Goal: Task Accomplishment & Management: Use online tool/utility

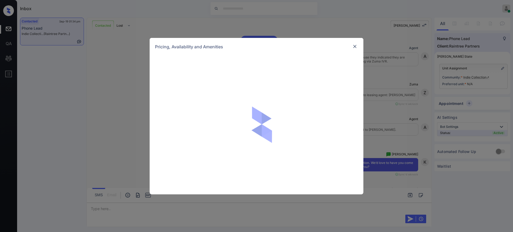
scroll to position [1054, 0]
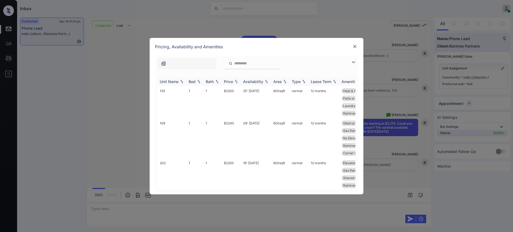
click at [194, 82] on div "Bed" at bounding box center [192, 81] width 7 height 5
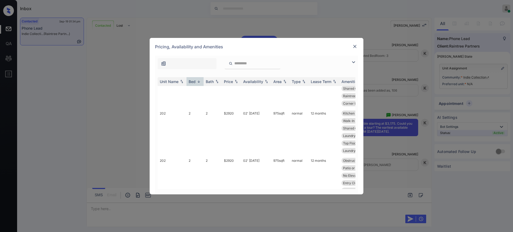
scroll to position [602, 0]
drag, startPoint x: 222, startPoint y: 127, endPoint x: 236, endPoint y: 126, distance: 14.7
type textarea "*****"
click at [236, 189] on tr "202 2 2 $2920 02' Oct 25 975 sqft normal 12 months Obstructed View Heat & Air C…" at bounding box center [297, 209] width 279 height 40
copy tr "$2920"
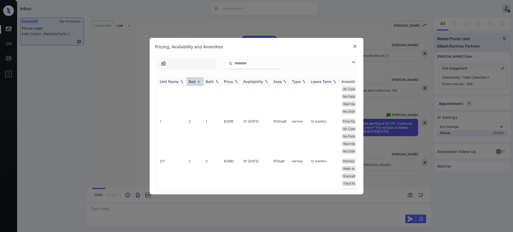
scroll to position [535, 0]
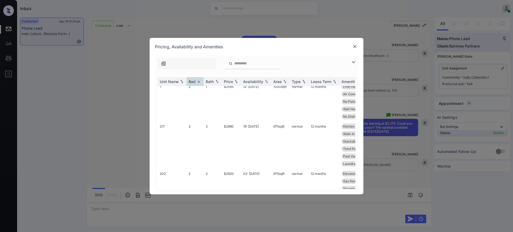
click at [356, 45] on img at bounding box center [354, 46] width 5 height 5
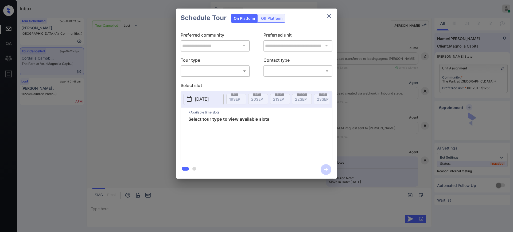
scroll to position [4040, 0]
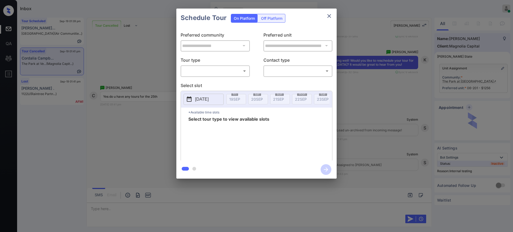
click at [200, 74] on body "Inbox Ajay Kumar Online Set yourself offline Set yourself on break Profile Swit…" at bounding box center [256, 116] width 513 height 232
click at [201, 85] on li "In Person" at bounding box center [215, 83] width 66 height 10
type input "********"
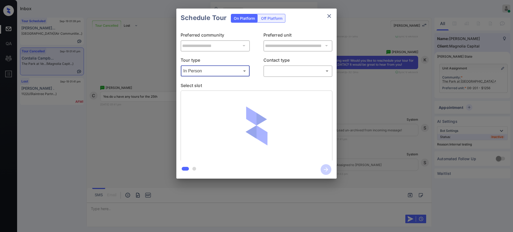
click at [282, 67] on body "Inbox Ajay Kumar Online Set yourself offline Set yourself on break Profile Swit…" at bounding box center [256, 116] width 513 height 232
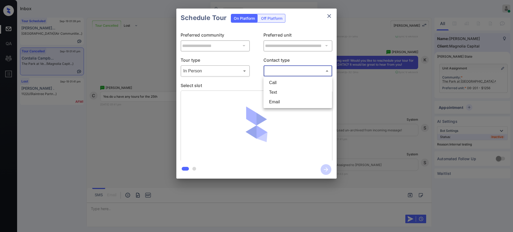
click at [277, 94] on li "Text" at bounding box center [298, 93] width 66 height 10
type input "****"
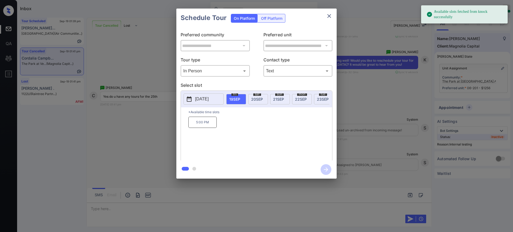
click at [199, 95] on button "[DATE]" at bounding box center [204, 99] width 40 height 11
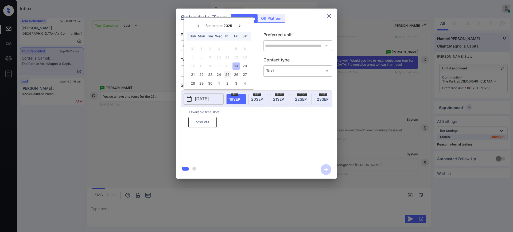
click at [225, 75] on div "25" at bounding box center [227, 74] width 7 height 7
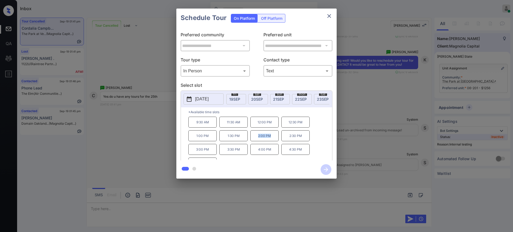
drag, startPoint x: 255, startPoint y: 140, endPoint x: 275, endPoint y: 140, distance: 20.1
click at [272, 140] on p "2:00 PM" at bounding box center [265, 135] width 28 height 11
copy p "2:00 PM"
click at [328, 15] on icon "close" at bounding box center [330, 16] width 4 height 4
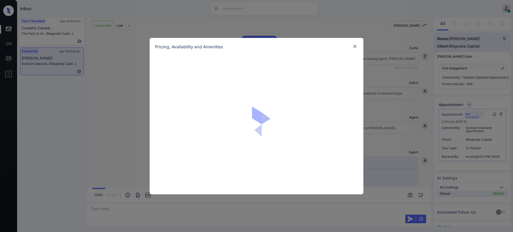
scroll to position [1043, 0]
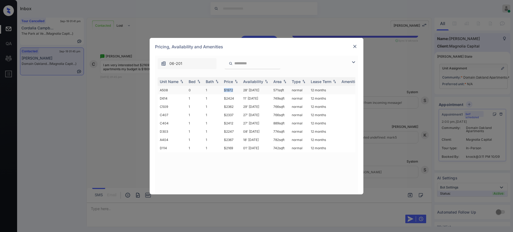
drag, startPoint x: 222, startPoint y: 89, endPoint x: 242, endPoint y: 90, distance: 20.4
click at [239, 90] on td "$1972" at bounding box center [231, 90] width 19 height 8
copy td "$1972"
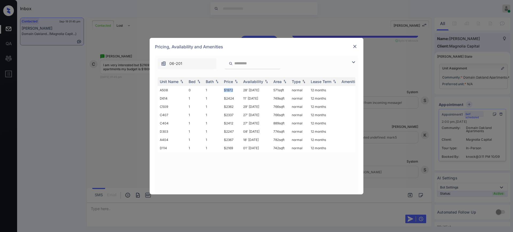
click at [354, 46] on img at bounding box center [354, 46] width 5 height 5
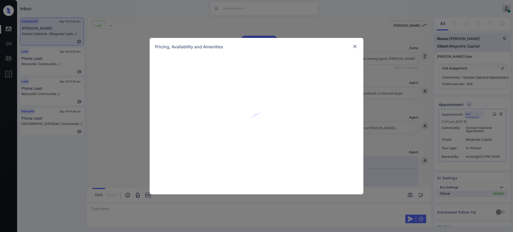
scroll to position [1635, 0]
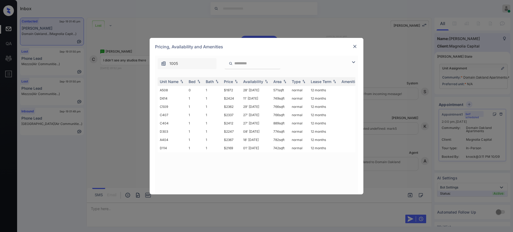
click at [352, 48] on img at bounding box center [354, 46] width 5 height 5
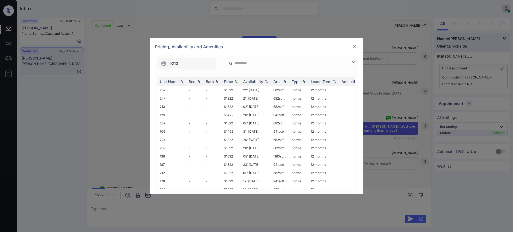
click at [356, 46] on img at bounding box center [354, 46] width 5 height 5
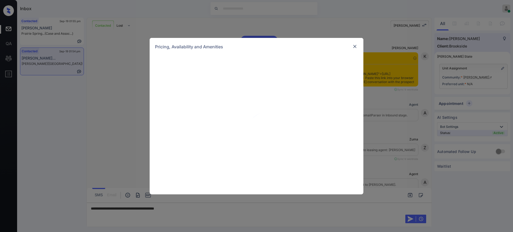
scroll to position [359, 0]
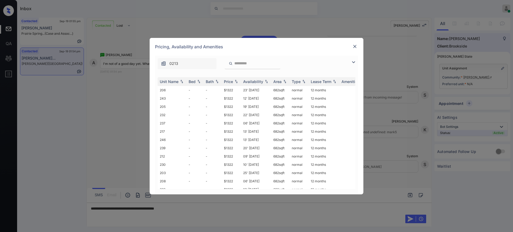
click at [352, 44] on div at bounding box center [355, 46] width 6 height 6
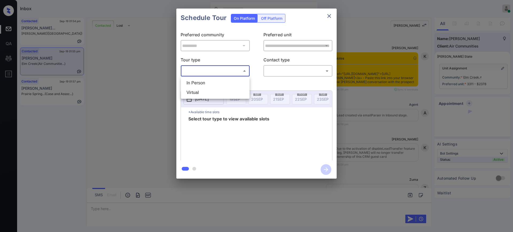
scroll to position [5158, 0]
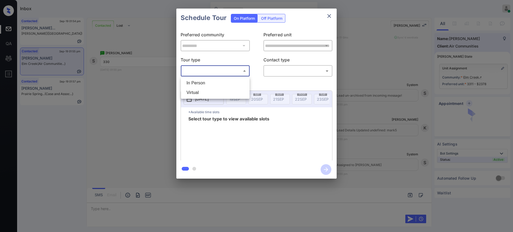
click at [205, 82] on li "In Person" at bounding box center [215, 83] width 66 height 10
type input "********"
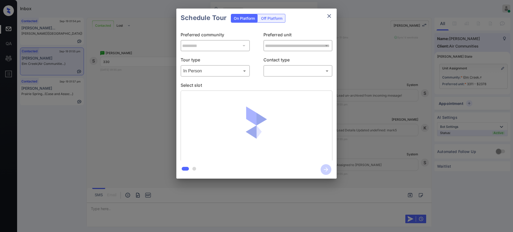
click at [287, 70] on body "Inbox [PERSON_NAME] Online Set yourself offline Set yourself on break Profile S…" at bounding box center [256, 116] width 513 height 232
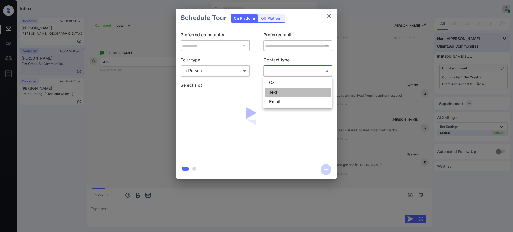
click at [280, 91] on li "Text" at bounding box center [298, 93] width 66 height 10
type input "****"
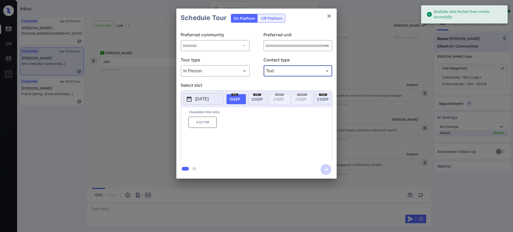
click at [259, 95] on span "sat" at bounding box center [258, 94] width 8 height 3
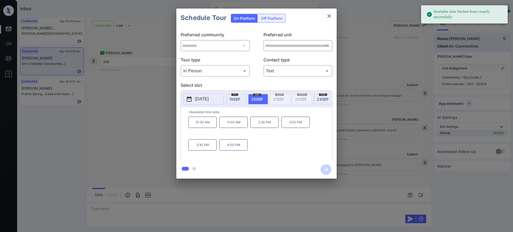
click at [370, 147] on div "**********" at bounding box center [256, 93] width 513 height 187
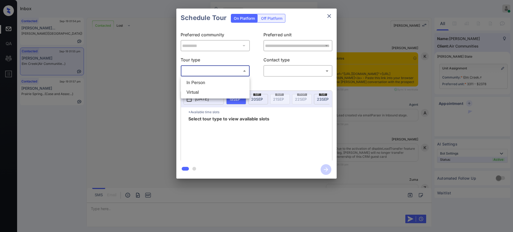
scroll to position [3821, 0]
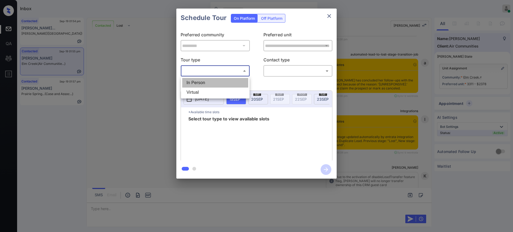
click at [201, 80] on li "In Person" at bounding box center [215, 83] width 66 height 10
type input "********"
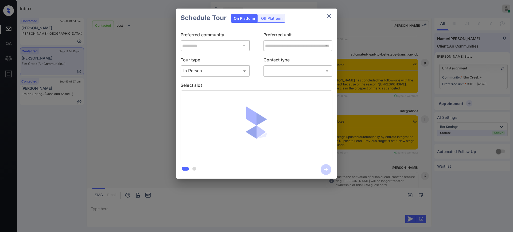
click at [286, 63] on p "Contact type" at bounding box center [298, 61] width 69 height 9
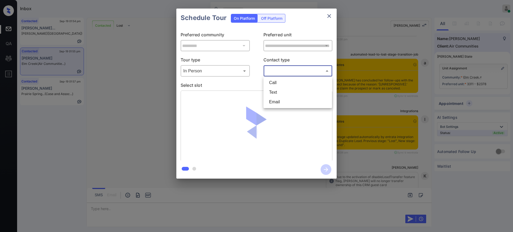
click at [283, 71] on body "Inbox [PERSON_NAME] Online Set yourself offline Set yourself on break Profile S…" at bounding box center [256, 116] width 513 height 232
click at [279, 91] on li "Text" at bounding box center [298, 93] width 66 height 10
type input "****"
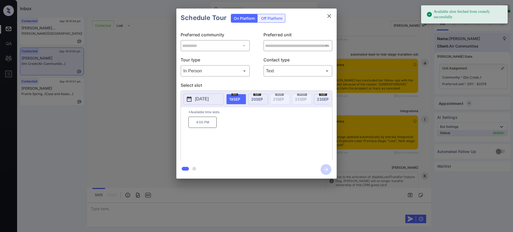
click at [260, 98] on span "[DATE]" at bounding box center [257, 99] width 12 height 5
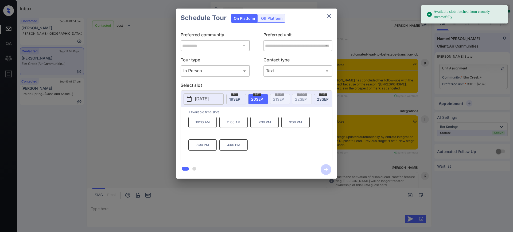
click at [201, 151] on p "3:30 PM" at bounding box center [203, 145] width 28 height 11
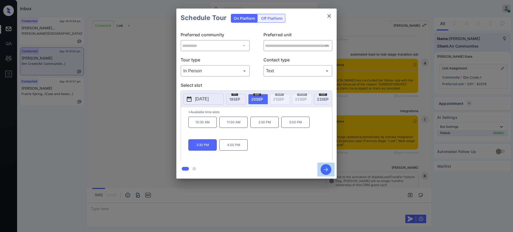
click at [324, 169] on icon "button" at bounding box center [326, 169] width 11 height 11
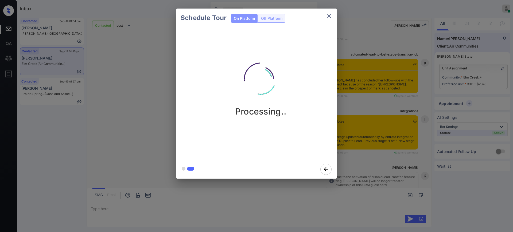
click at [385, 104] on div "Schedule Tour On Platform Off Platform Processing.." at bounding box center [256, 93] width 513 height 187
